Goal: Transaction & Acquisition: Purchase product/service

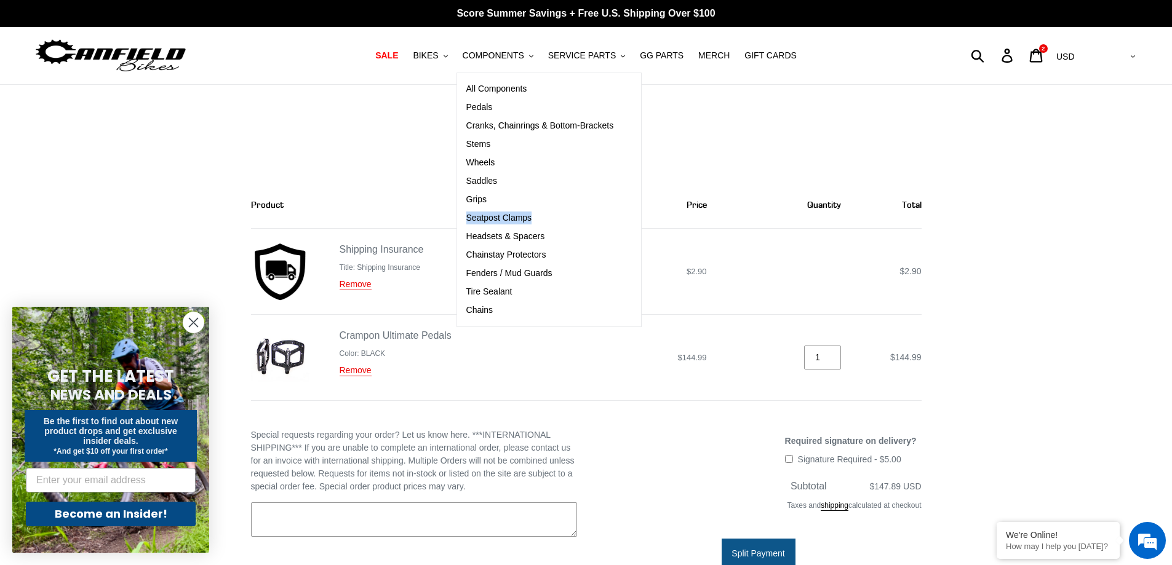
drag, startPoint x: 644, startPoint y: 221, endPoint x: 486, endPoint y: 220, distance: 157.5
click at [476, 218] on div "All Components [GEOGRAPHIC_DATA] Cranks, Chainrings & Bottom-Brackets Stems Whe…" at bounding box center [550, 200] width 186 height 255
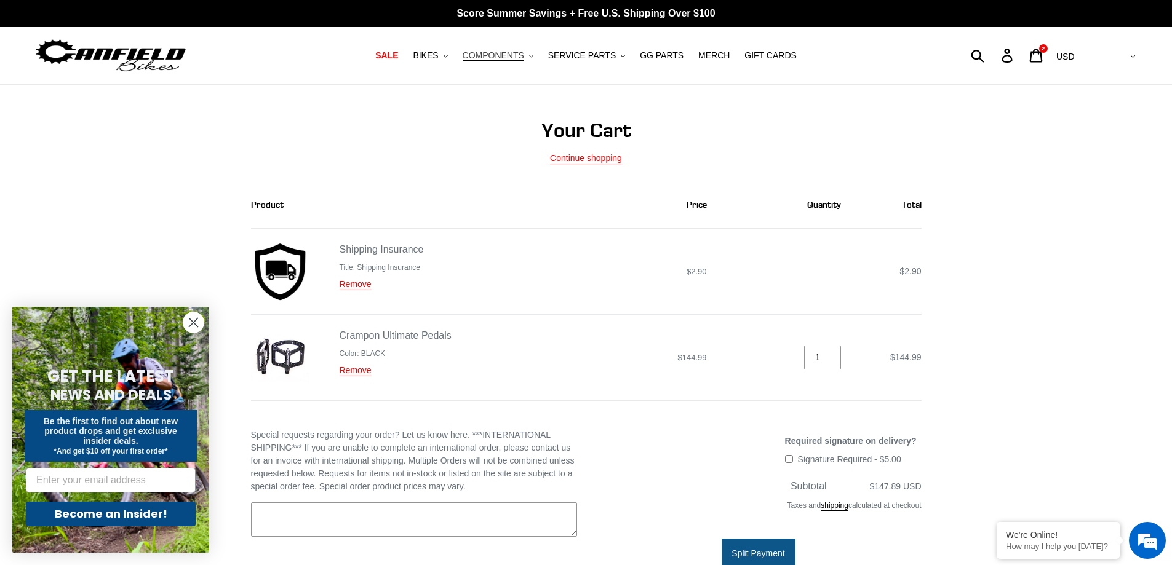
drag, startPoint x: 489, startPoint y: 220, endPoint x: 521, endPoint y: 58, distance: 165.7
click at [521, 58] on span "COMPONENTS" at bounding box center [494, 55] width 62 height 10
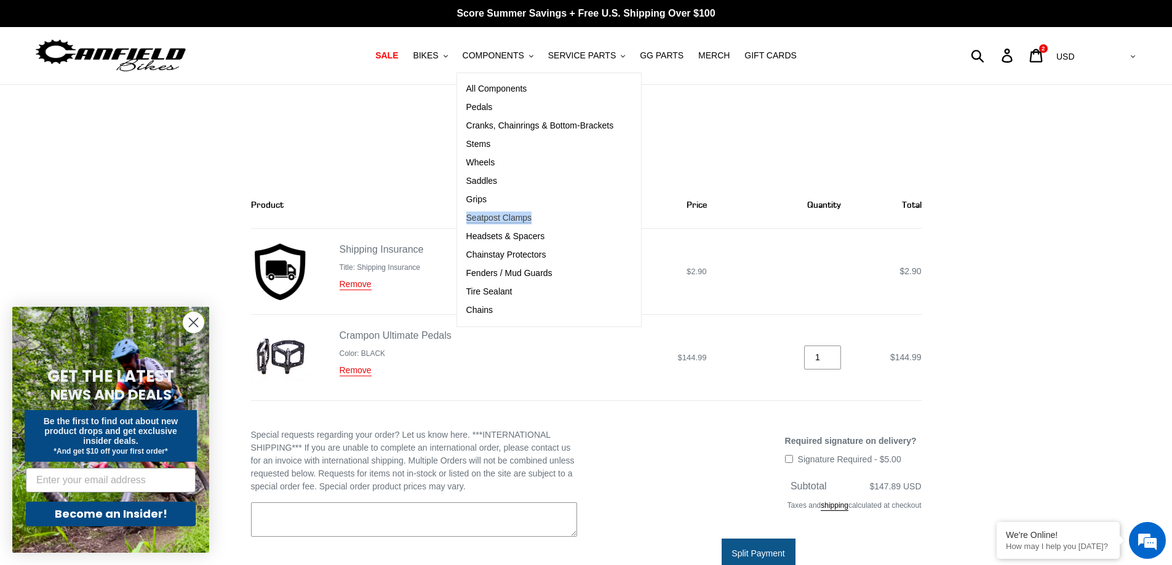
copy span "Seatpost Clamps"
drag, startPoint x: 641, startPoint y: 219, endPoint x: 478, endPoint y: 225, distance: 163.2
click at [478, 225] on div "All Components [GEOGRAPHIC_DATA] Cranks, Chainrings & Bottom-Brackets Stems Whe…" at bounding box center [550, 200] width 186 height 255
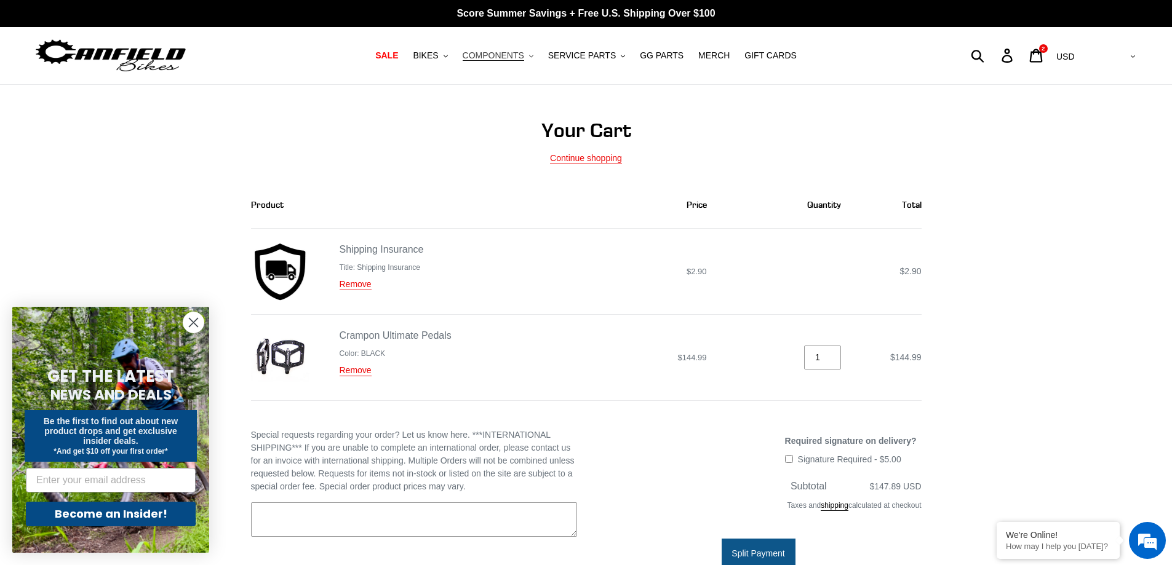
click at [516, 50] on span "COMPONENTS" at bounding box center [494, 55] width 62 height 10
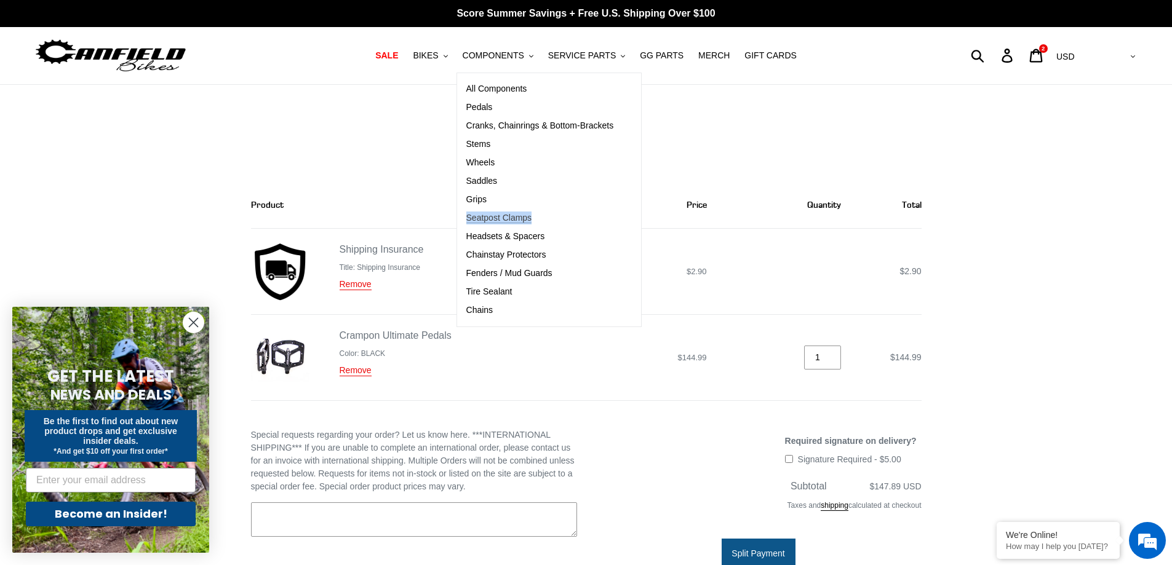
click at [516, 215] on span "Seatpost Clamps" at bounding box center [499, 218] width 66 height 10
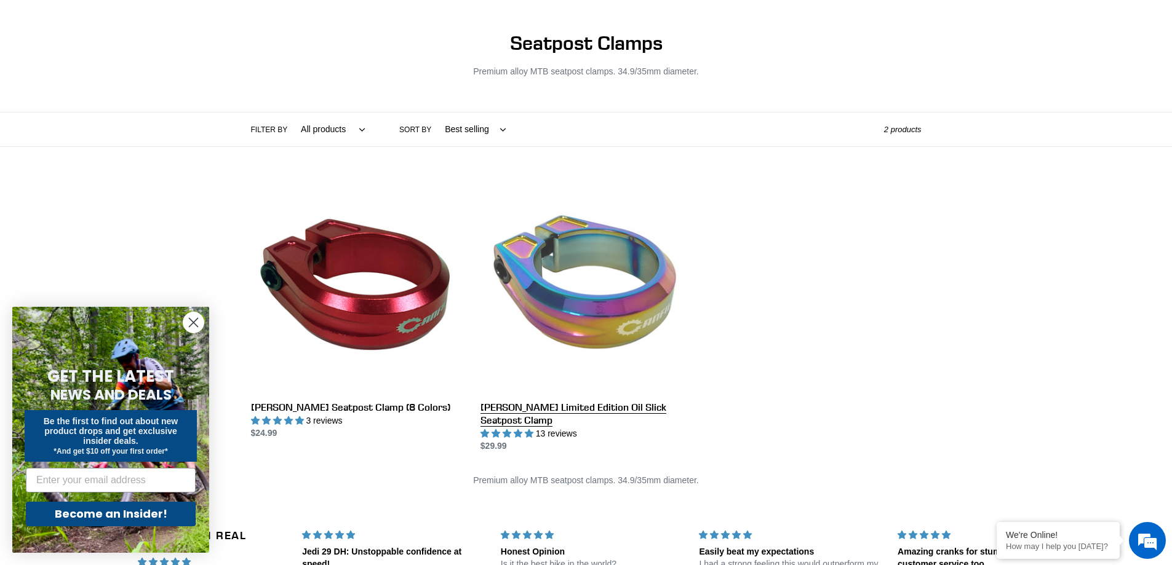
scroll to position [123, 0]
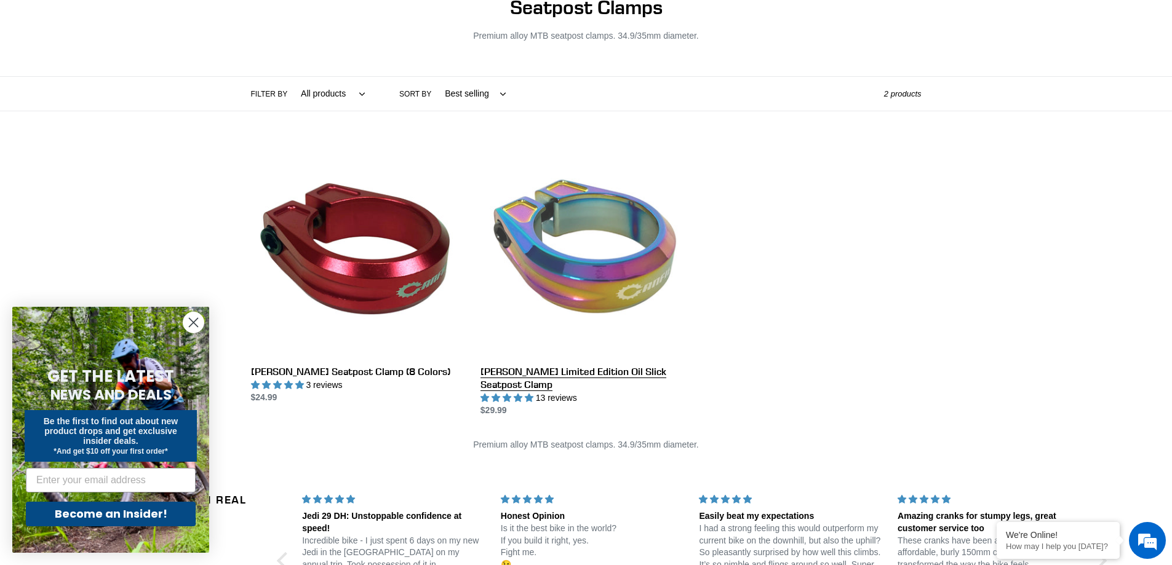
click at [561, 370] on link "Canfield Limited Edition Oil Slick Seatpost Clamp" at bounding box center [586, 281] width 211 height 272
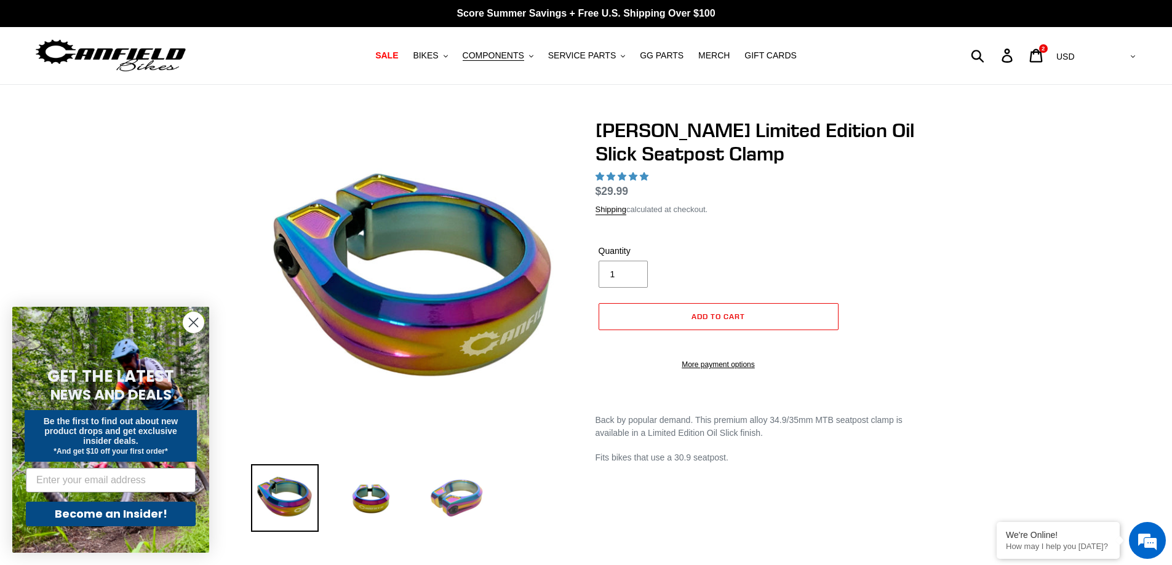
click at [464, 486] on img at bounding box center [457, 499] width 68 height 68
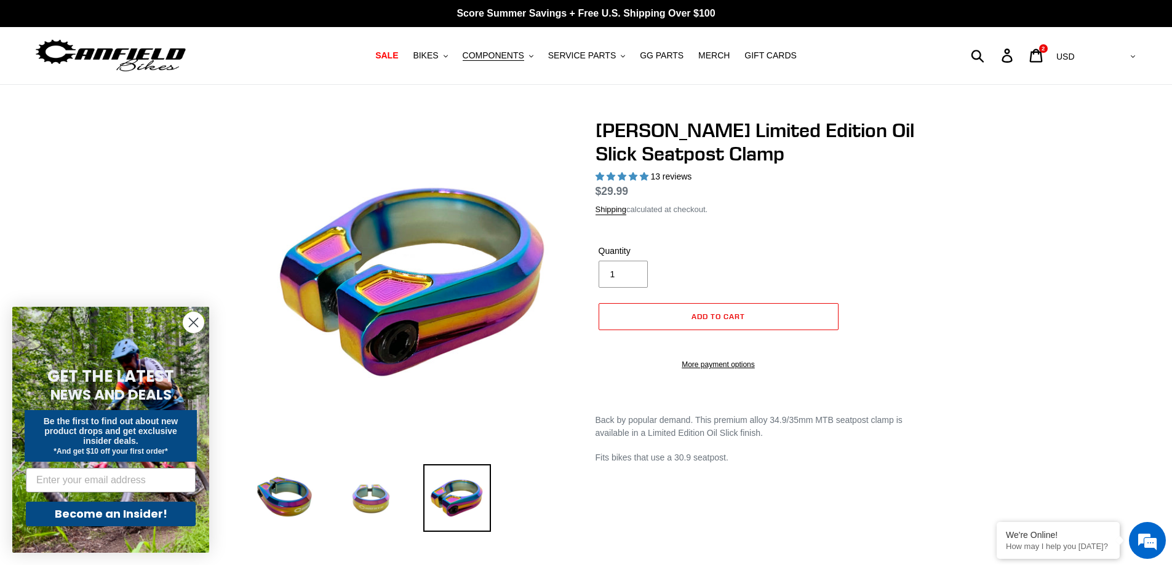
click at [375, 493] on img at bounding box center [371, 499] width 68 height 68
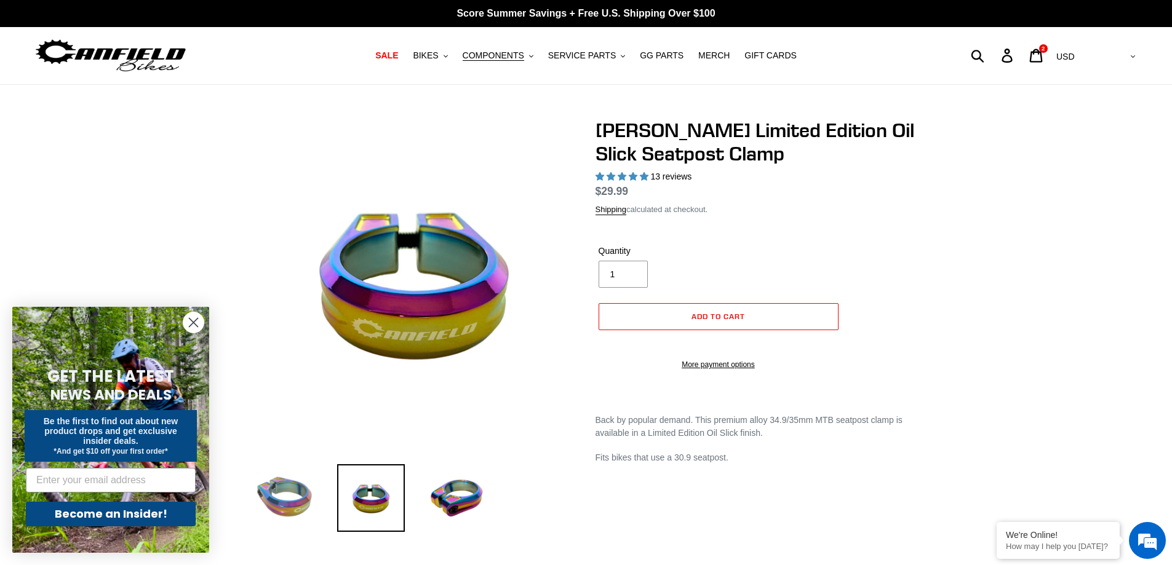
click at [290, 495] on img at bounding box center [285, 499] width 68 height 68
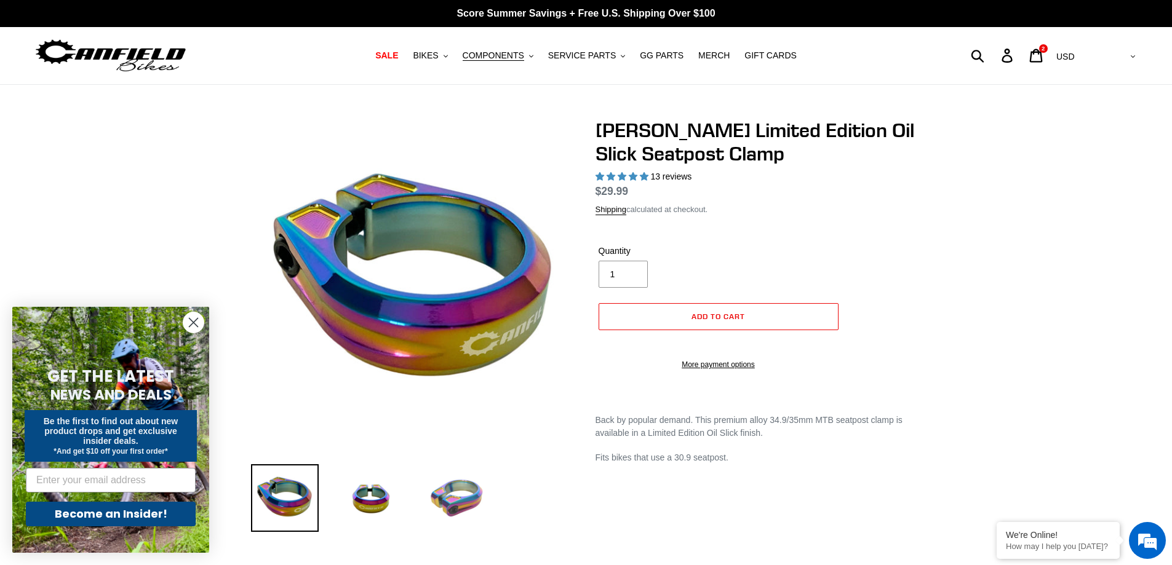
click at [434, 497] on img at bounding box center [457, 499] width 68 height 68
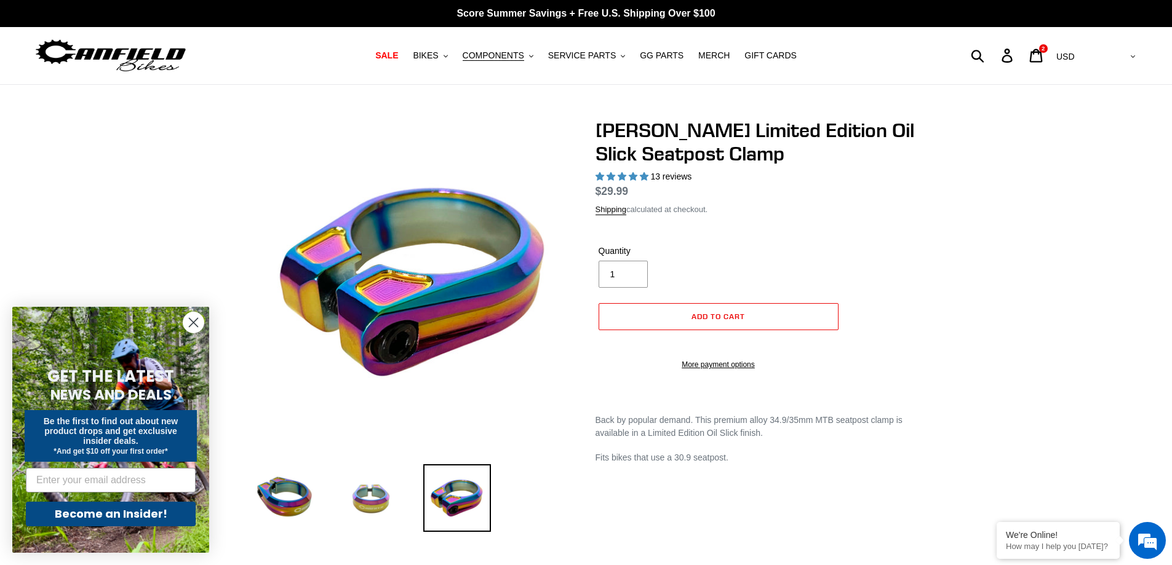
click at [380, 495] on img at bounding box center [371, 499] width 68 height 68
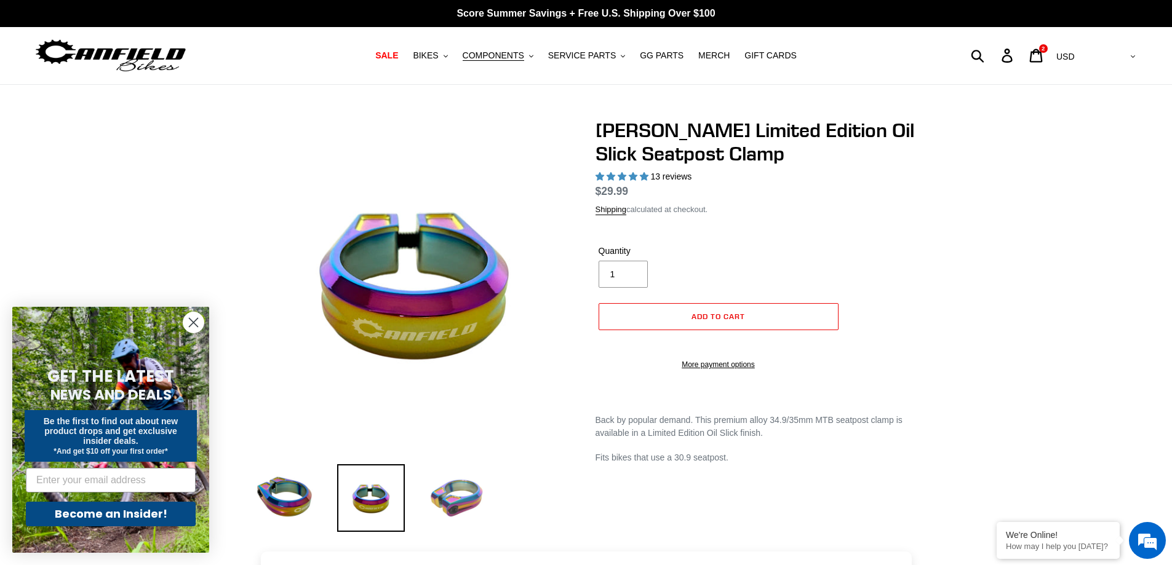
click at [443, 497] on img at bounding box center [457, 499] width 68 height 68
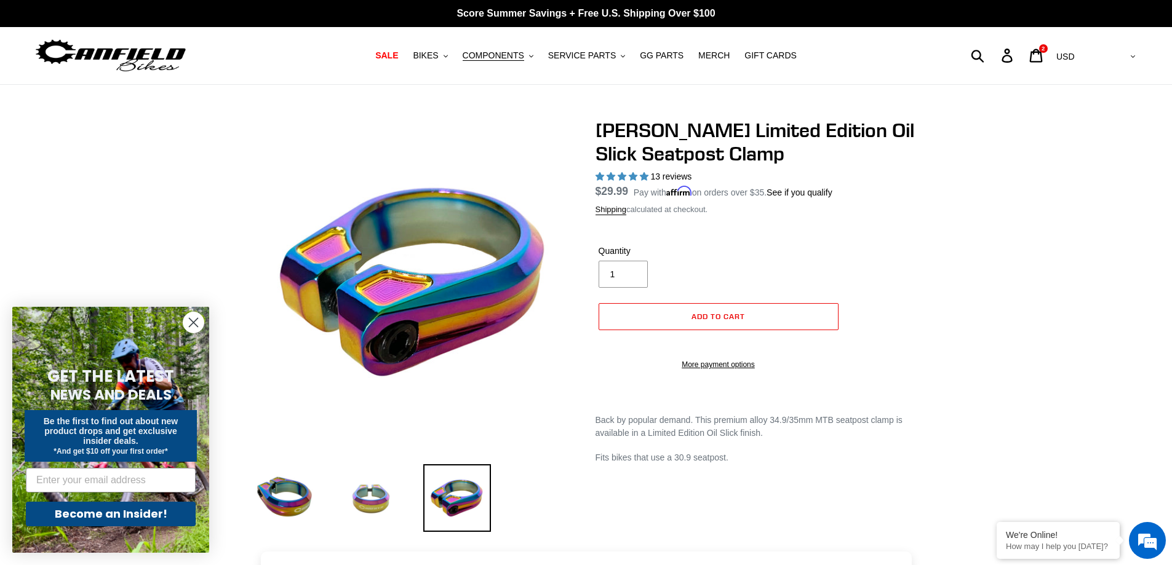
click at [383, 484] on img at bounding box center [371, 499] width 68 height 68
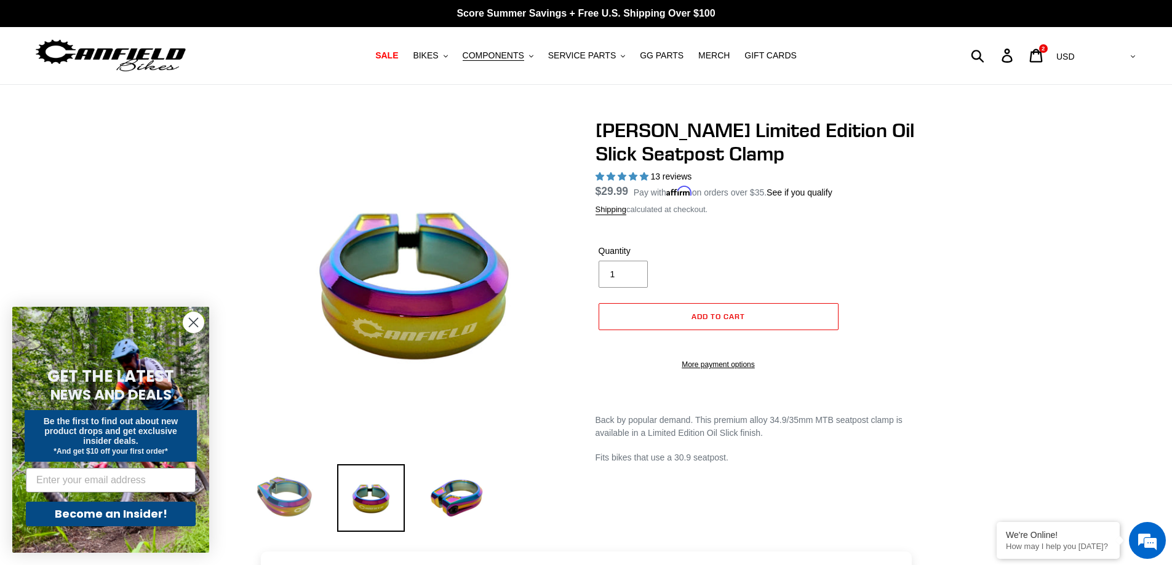
click at [301, 490] on img at bounding box center [285, 499] width 68 height 68
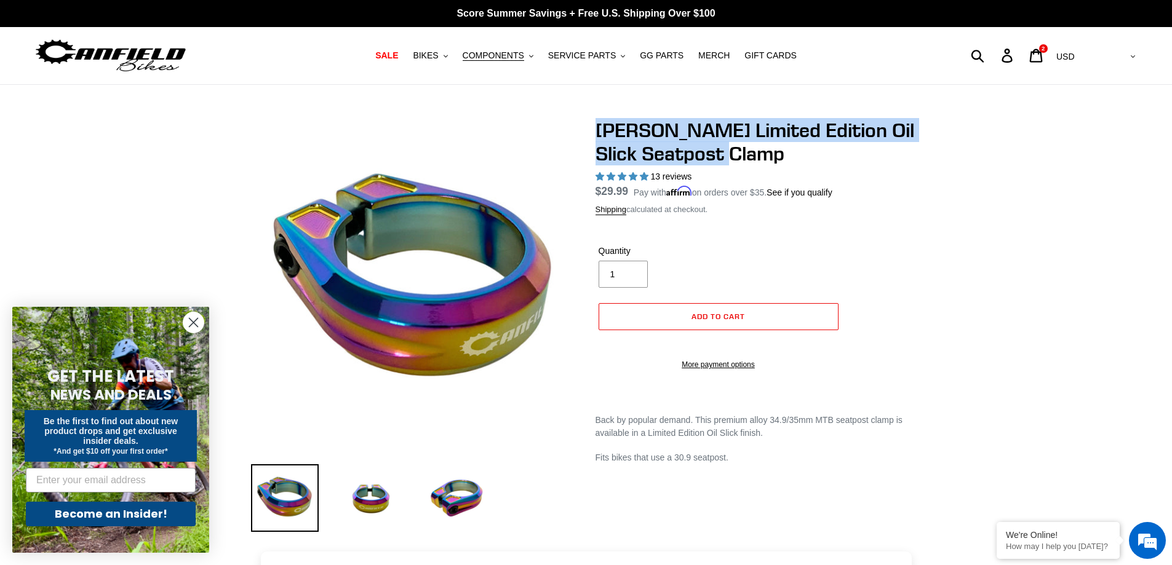
drag, startPoint x: 596, startPoint y: 127, endPoint x: 910, endPoint y: 145, distance: 314.3
click at [910, 145] on h1 "Canfield Limited Edition Oil Slick Seatpost Clamp" at bounding box center [759, 142] width 326 height 47
copy h1 "Canfield Limited Edition Oil Slick Seatpost Clamp"
